Goal: Task Accomplishment & Management: Manage account settings

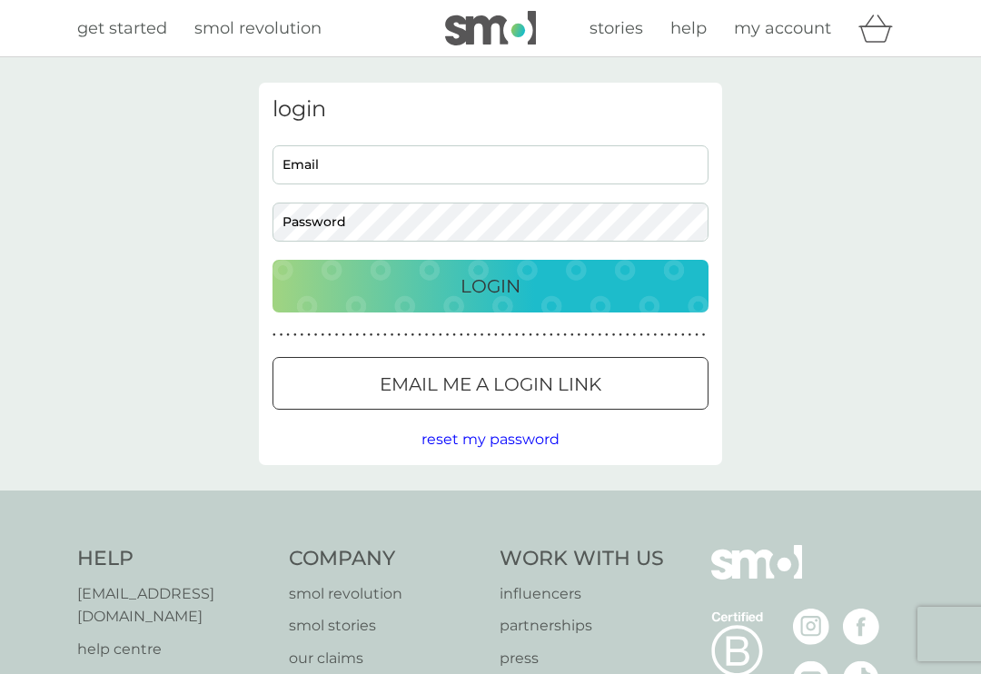
click at [532, 158] on input "Email" at bounding box center [491, 164] width 436 height 39
type input "[EMAIL_ADDRESS][DOMAIN_NAME]"
click at [491, 285] on button "Login" at bounding box center [491, 286] width 436 height 53
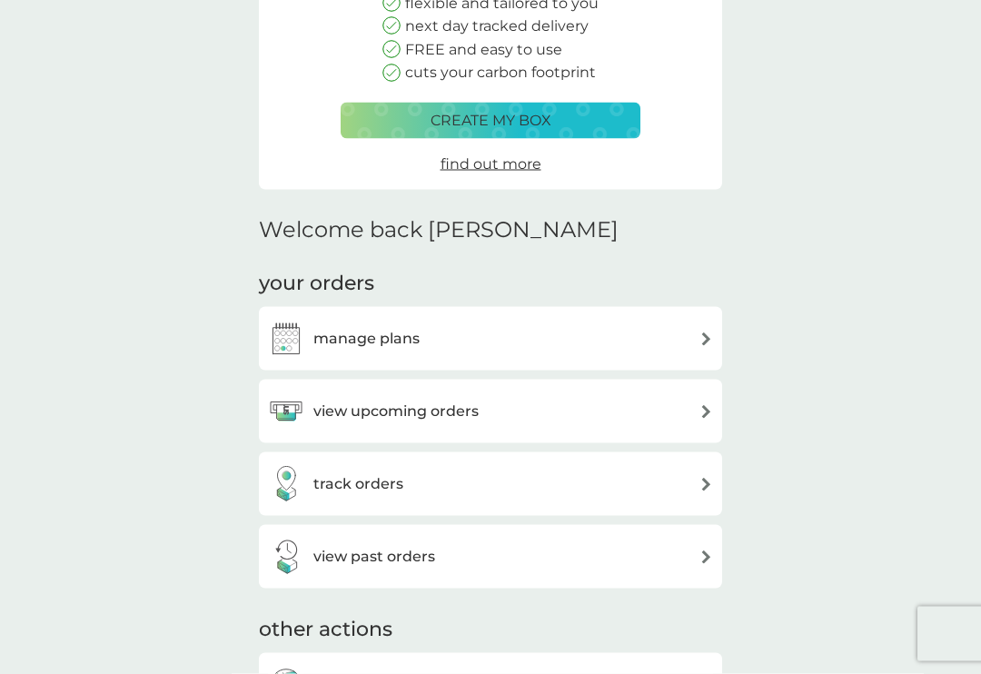
scroll to position [246, 0]
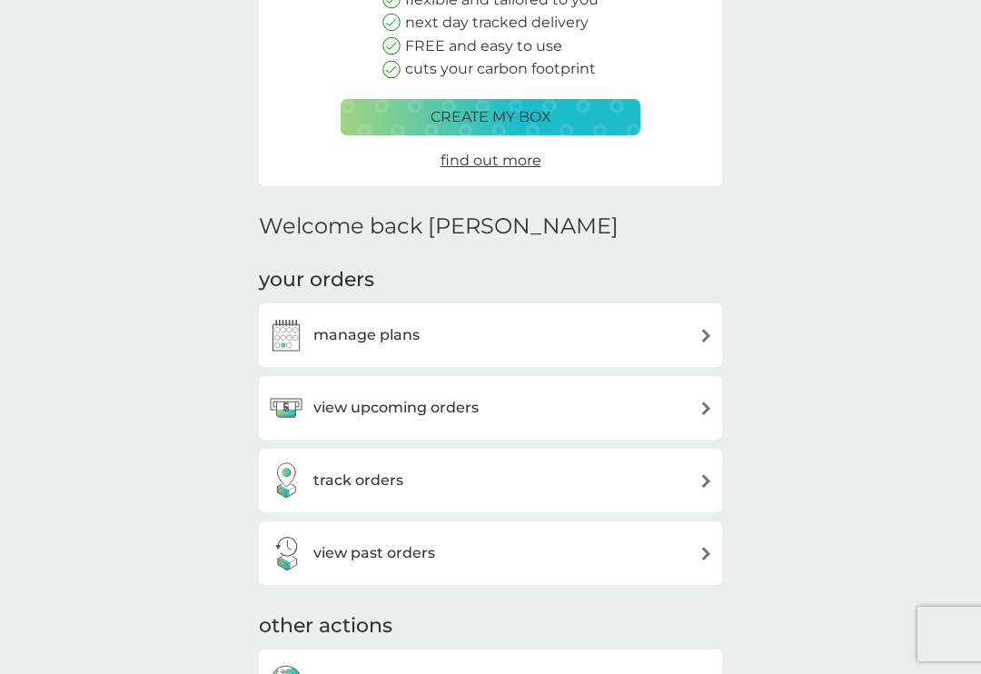
click at [706, 329] on img at bounding box center [707, 336] width 14 height 14
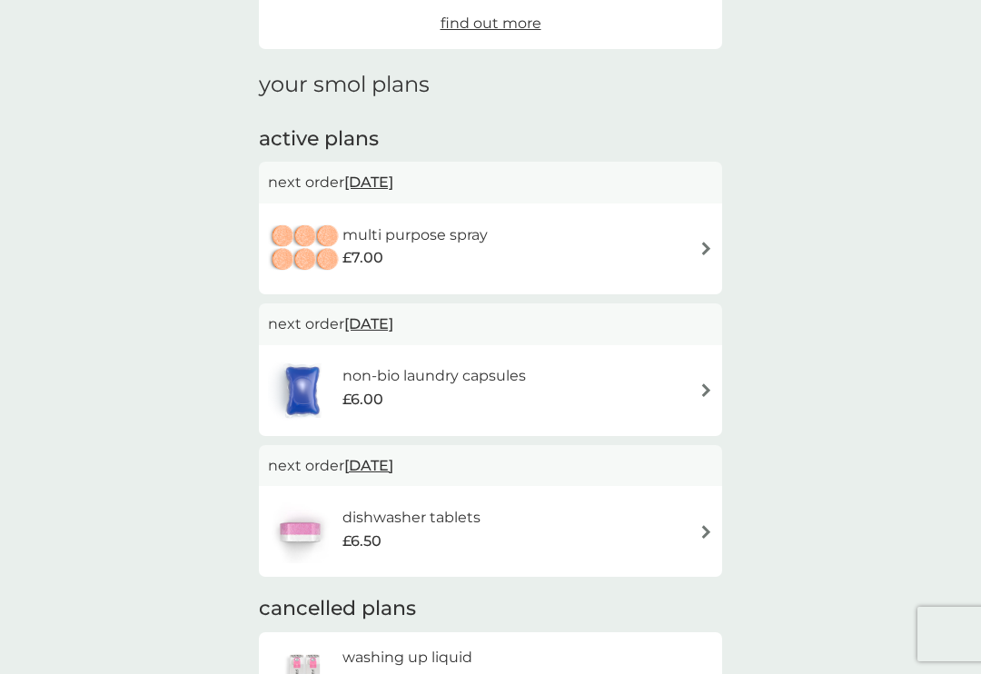
scroll to position [198, 0]
click at [711, 526] on img at bounding box center [707, 533] width 14 height 14
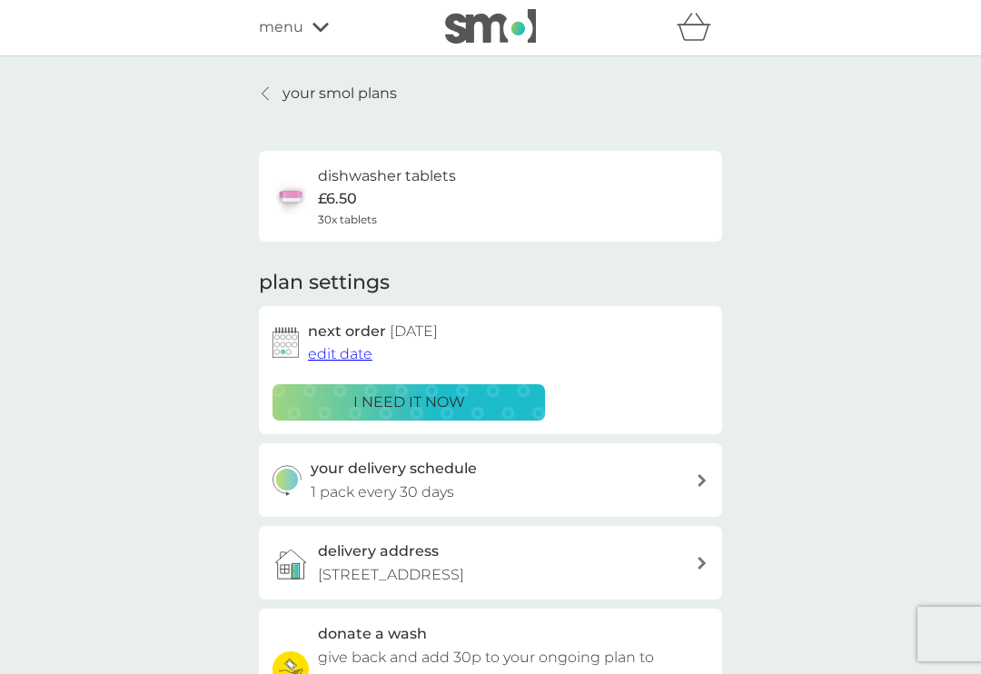
scroll to position [2, 0]
click at [326, 342] on button "edit date" at bounding box center [340, 354] width 65 height 24
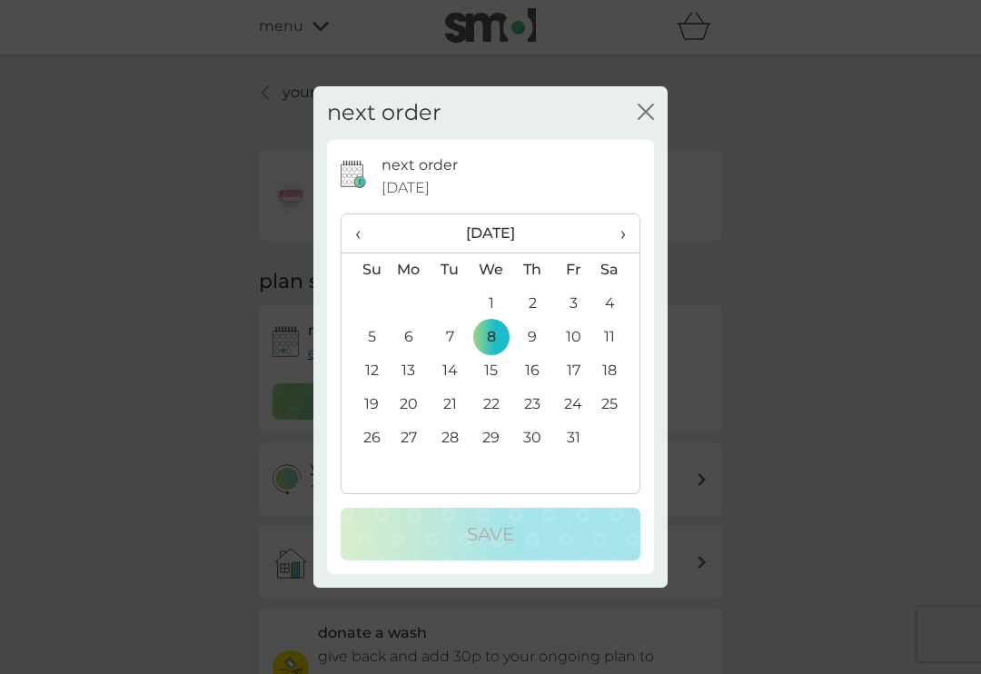
click at [630, 245] on th "›" at bounding box center [616, 233] width 45 height 39
click at [490, 340] on td "5" at bounding box center [492, 338] width 42 height 34
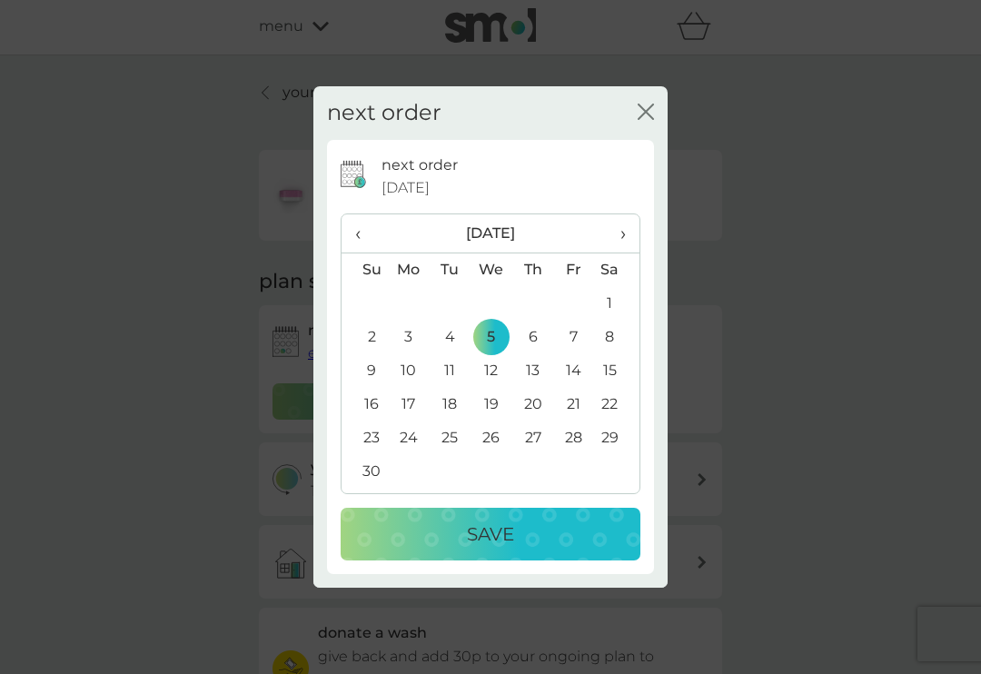
click at [492, 542] on p "Save" at bounding box center [490, 534] width 47 height 29
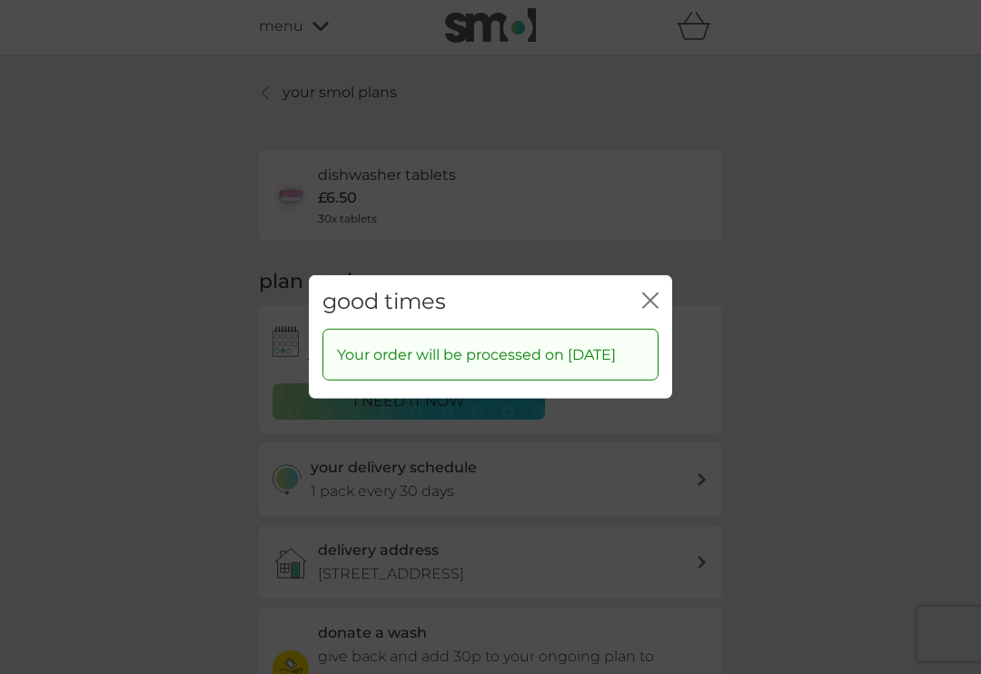
click at [652, 296] on icon "close" at bounding box center [650, 301] width 16 height 16
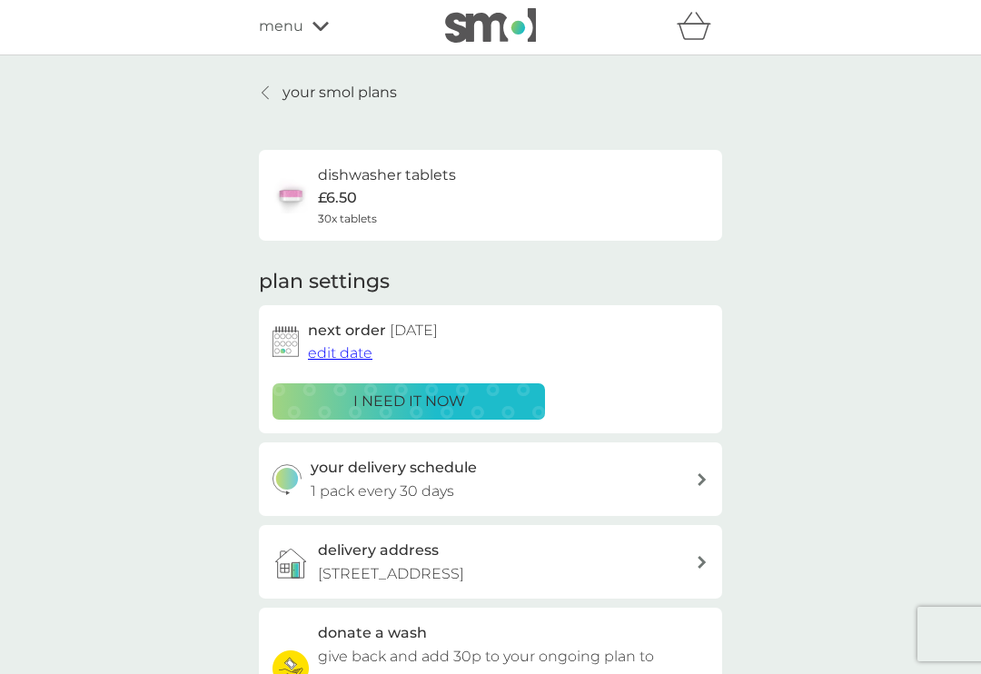
scroll to position [0, 0]
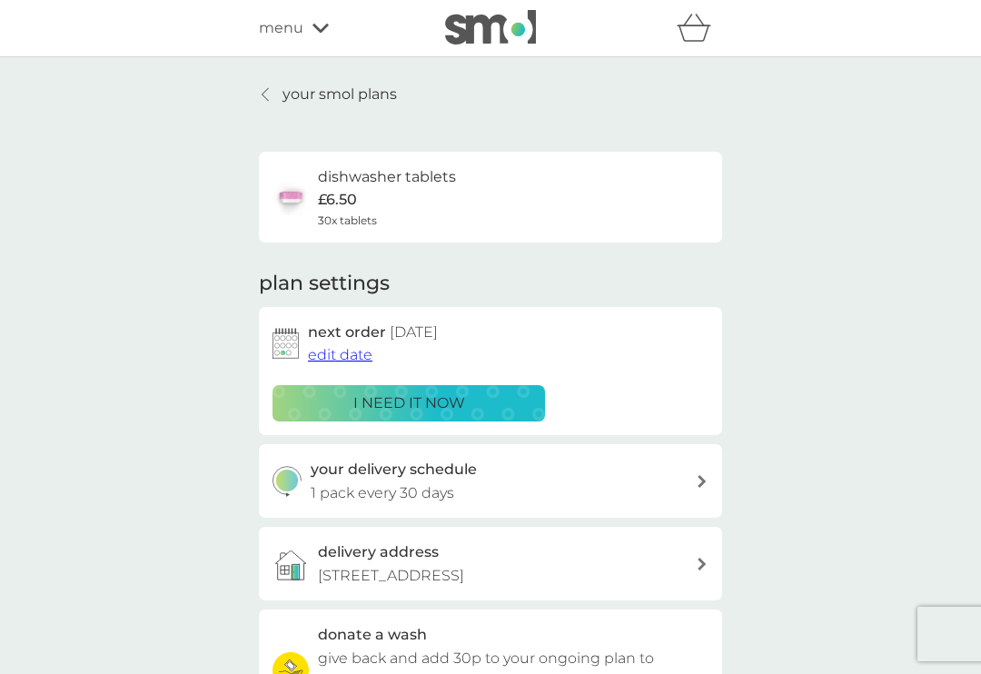
click at [261, 87] on div at bounding box center [266, 94] width 13 height 15
